Goal: Register for event/course: Complete application form

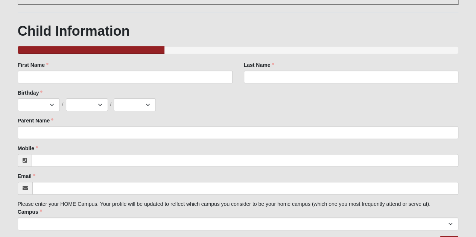
scroll to position [28, 0]
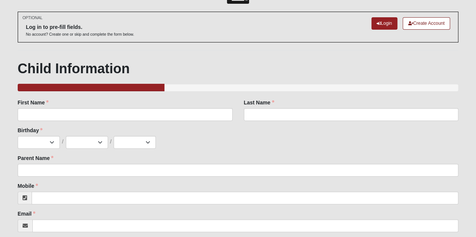
click at [124, 121] on div "First Name First Name is required." at bounding box center [125, 113] width 226 height 28
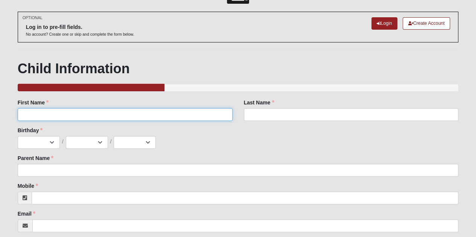
click at [126, 116] on input "First Name" at bounding box center [125, 114] width 215 height 13
type input "Lucas"
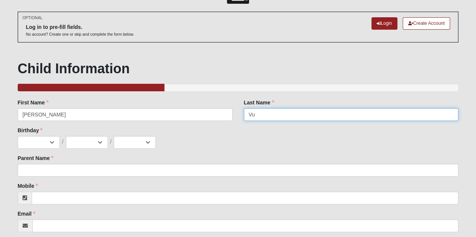
type input "Vu"
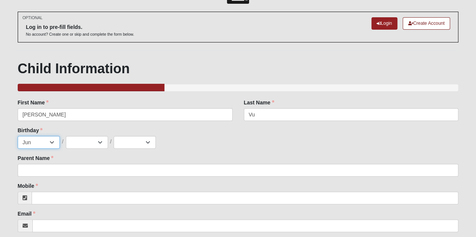
select select "7"
click at [94, 144] on select "1 2 3 4 5 6 7 8 9 10 11 12 13 14 15 16 17 18 19 20 21 22 23 24 25 26 27 28 29 3…" at bounding box center [87, 142] width 42 height 13
select select "16"
click at [66, 136] on select "1 2 3 4 5 6 7 8 9 10 11 12 13 14 15 16 17 18 19 20 21 22 23 24 25 26 27 28 29 3…" at bounding box center [87, 142] width 42 height 13
click at [132, 144] on select "2025 2024 2023 2022 2021 2020 2019 2018 2017 2016 2015 2014 2013 2012 2011 2010…" at bounding box center [135, 142] width 42 height 13
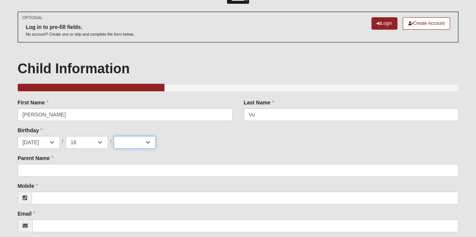
select select "2016"
click at [114, 136] on select "2025 2024 2023 2022 2021 2020 2019 2018 2017 2016 2015 2014 2013 2012 2011 2010…" at bounding box center [135, 142] width 42 height 13
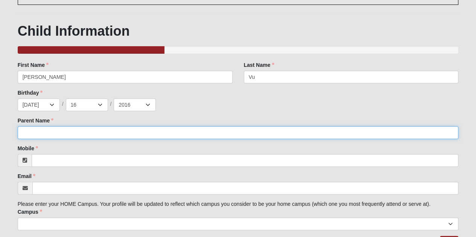
click at [94, 127] on input "Parent Name" at bounding box center [238, 132] width 441 height 13
type input "[PERSON_NAME]"
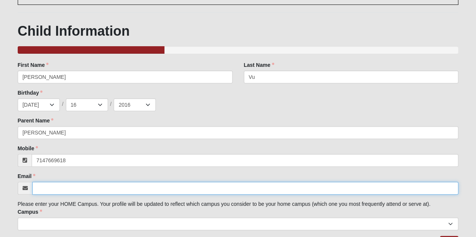
type input "[PHONE_NUMBER]"
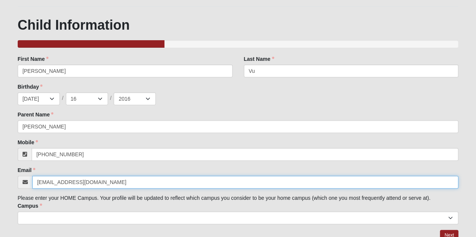
scroll to position [103, 0]
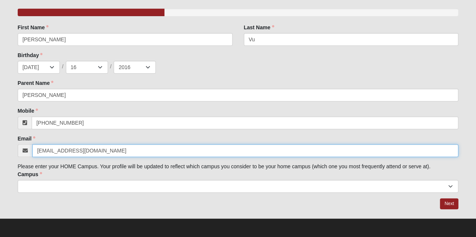
type input "[EMAIL_ADDRESS][DOMAIN_NAME]"
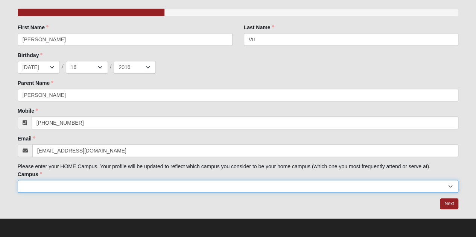
click at [175, 188] on select "Arlington Baymeadows College Park Orlando (Coming Soon) Eleven22 Online Fleming…" at bounding box center [238, 186] width 441 height 13
select select "3"
click at [18, 180] on select "Arlington Baymeadows College Park Orlando (Coming Soon) Eleven22 Online Fleming…" at bounding box center [238, 186] width 441 height 13
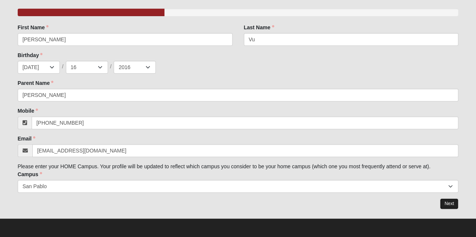
click at [447, 204] on link "Next" at bounding box center [449, 204] width 18 height 11
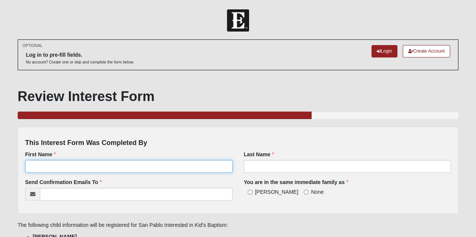
click at [111, 165] on input "First Name" at bounding box center [128, 166] width 207 height 13
type input "[PERSON_NAME]"
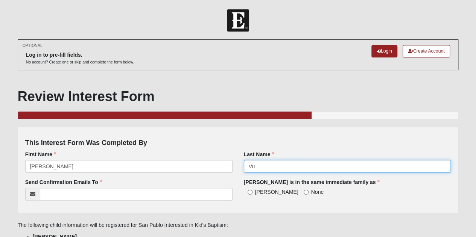
type input "Vu"
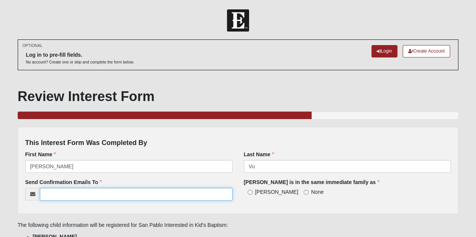
click at [99, 197] on input "Send Confirmation Emails To" at bounding box center [136, 194] width 193 height 13
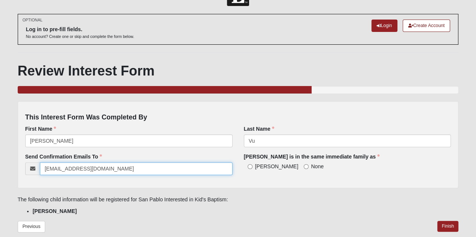
scroll to position [38, 0]
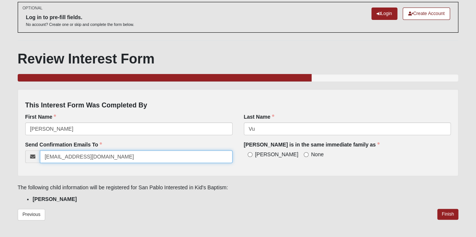
type input "[EMAIL_ADDRESS][DOMAIN_NAME]"
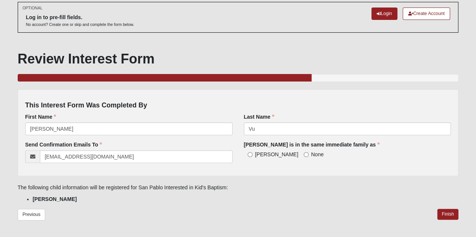
click at [256, 156] on span "[PERSON_NAME]" at bounding box center [276, 155] width 43 height 6
click at [252, 156] on input "[PERSON_NAME]" at bounding box center [249, 154] width 5 height 5
radio input "true"
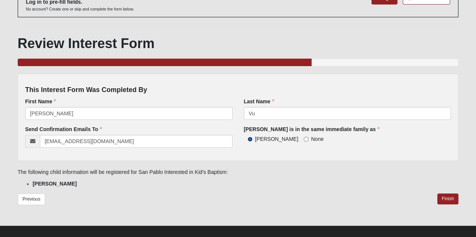
scroll to position [60, 0]
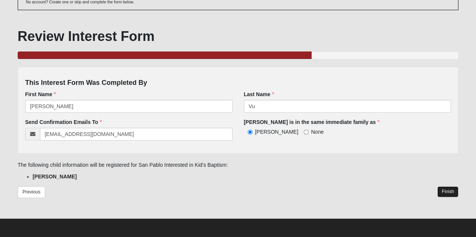
click at [451, 190] on link "Finish" at bounding box center [447, 192] width 21 height 11
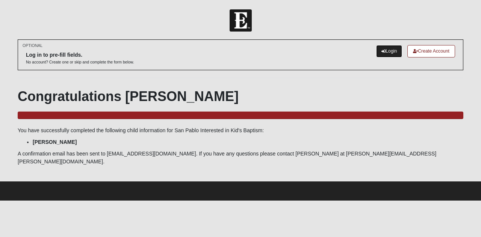
click at [385, 51] on link "Login" at bounding box center [389, 51] width 26 height 12
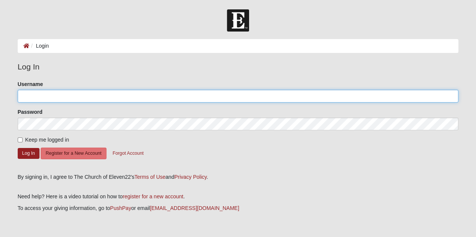
click at [67, 97] on input "Username" at bounding box center [238, 96] width 441 height 13
type input "trinhpn1705"
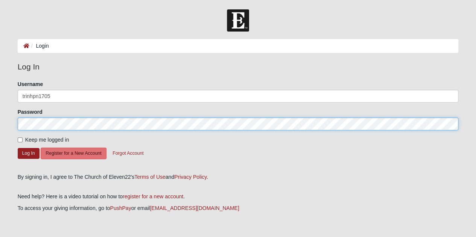
click at [18, 148] on button "Log In" at bounding box center [29, 153] width 22 height 11
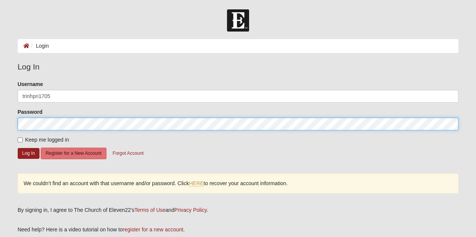
click at [18, 148] on button "Log In" at bounding box center [29, 153] width 22 height 11
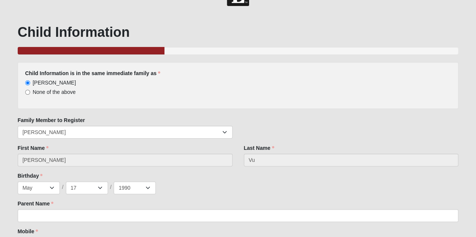
scroll to position [38, 0]
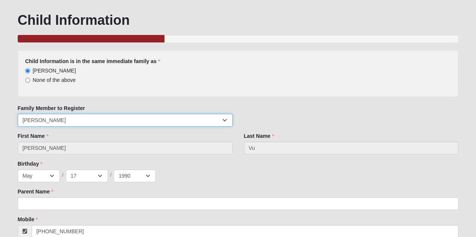
click at [223, 119] on select "[PERSON_NAME] [PERSON_NAME] [PERSON_NAME] [PERSON_NAME]" at bounding box center [125, 120] width 215 height 13
select select "382905"
click at [18, 114] on select "[PERSON_NAME] [PERSON_NAME] [PERSON_NAME] [PERSON_NAME]" at bounding box center [125, 120] width 215 height 13
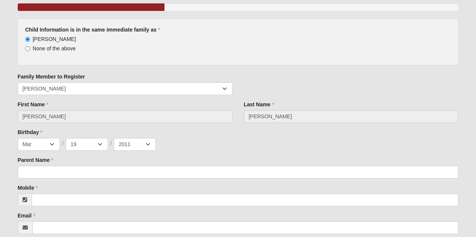
scroll to position [147, 0]
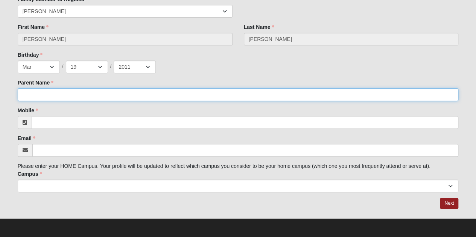
click at [194, 97] on input "Parent Name" at bounding box center [238, 94] width 441 height 13
type input "[PERSON_NAME]"
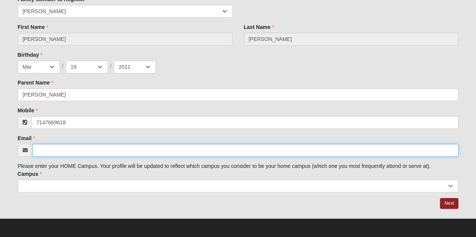
type input "[PHONE_NUMBER]"
type input "[EMAIL_ADDRESS][DOMAIN_NAME]"
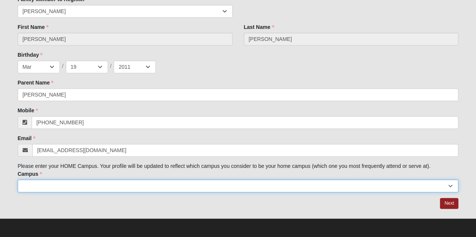
click at [220, 184] on select "[GEOGRAPHIC_DATA] [GEOGRAPHIC_DATA] (Coming Soon) Eleven22 Online [PERSON_NAME]…" at bounding box center [238, 186] width 441 height 13
select select "3"
click at [18, 180] on select "[GEOGRAPHIC_DATA] [GEOGRAPHIC_DATA] (Coming Soon) Eleven22 Online [PERSON_NAME]…" at bounding box center [238, 186] width 441 height 13
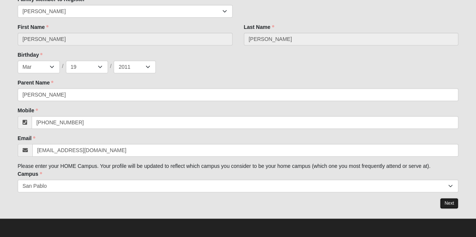
click at [448, 202] on link "Next" at bounding box center [449, 203] width 18 height 11
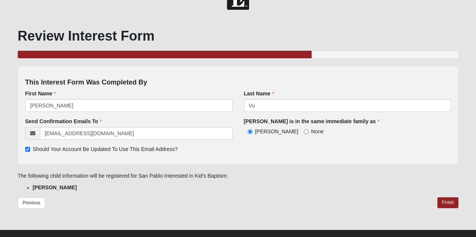
scroll to position [33, 0]
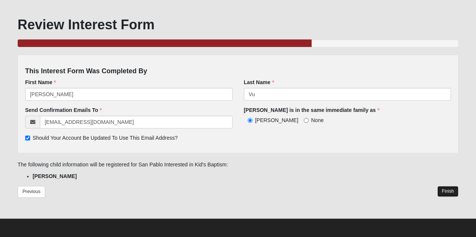
click at [453, 190] on link "Finish" at bounding box center [447, 191] width 21 height 11
